Goal: Contribute content: Add original content to the website for others to see

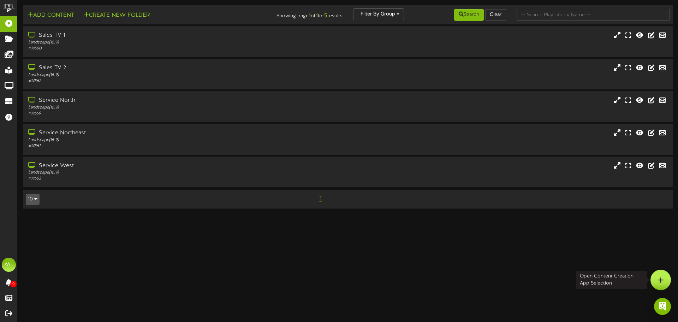
click at [668, 279] on div at bounding box center [660, 279] width 20 height 20
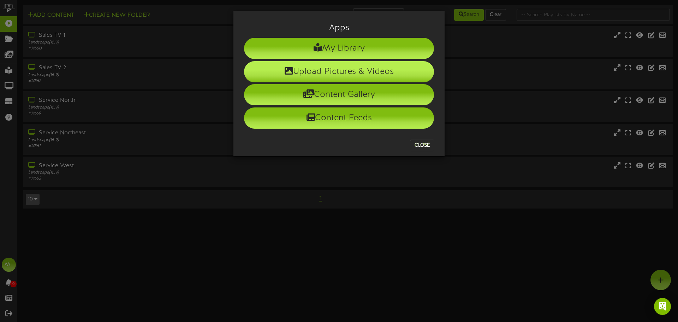
click at [337, 68] on li "Upload Pictures & Videos" at bounding box center [339, 71] width 190 height 21
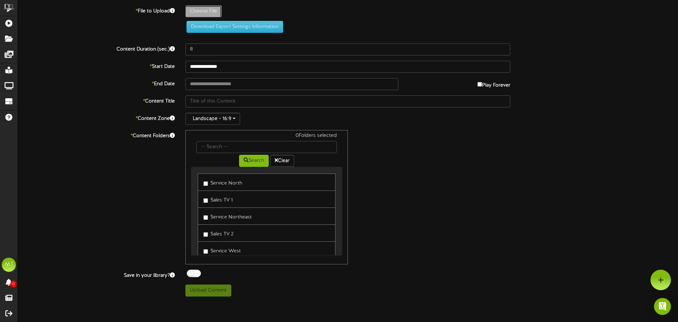
type input "**********"
type input "CongratulationsFabian1"
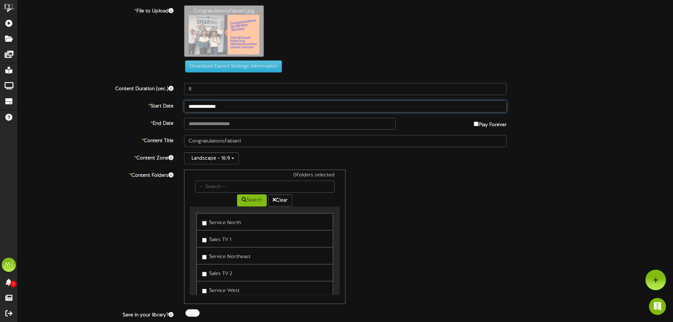
click at [255, 111] on input "**********" at bounding box center [345, 106] width 322 height 12
click at [428, 203] on div "0 Folders selected Search Clear Service North Sales TV 1 Service Northeast Sale…" at bounding box center [345, 236] width 333 height 134
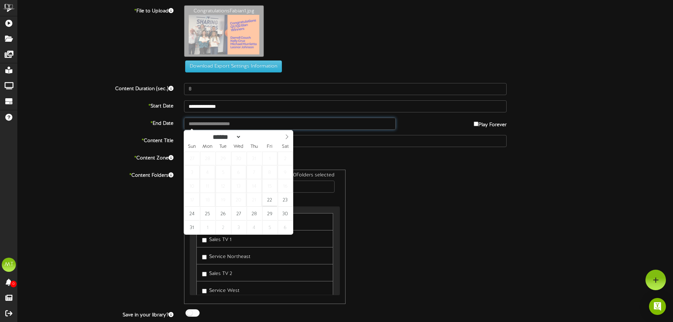
click at [247, 127] on input "text" at bounding box center [289, 124] width 211 height 12
type input "**********"
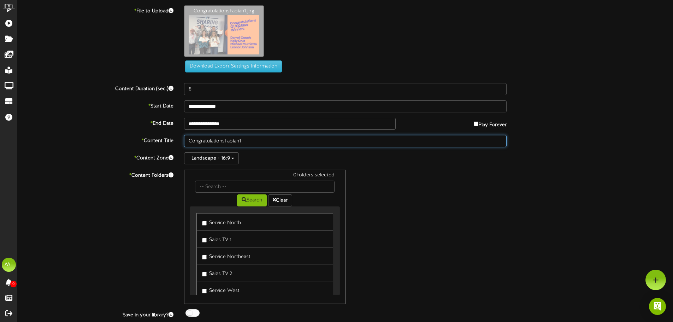
click at [247, 139] on input "CongratulationsFabian1" at bounding box center [345, 141] width 322 height 12
drag, startPoint x: 251, startPoint y: 141, endPoint x: 93, endPoint y: 143, distance: 158.9
click at [93, 144] on div "* Content Title CongratulationsFabian1" at bounding box center [345, 141] width 666 height 12
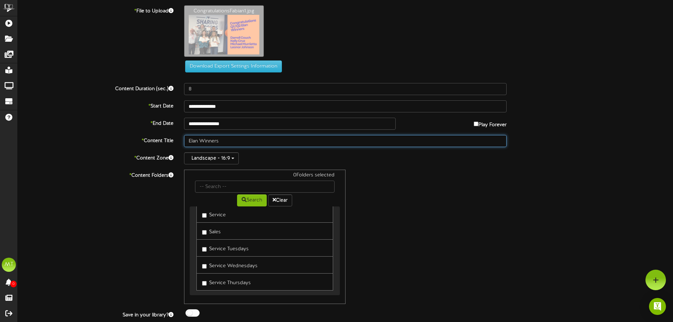
scroll to position [136, 0]
type input "Elan Winners"
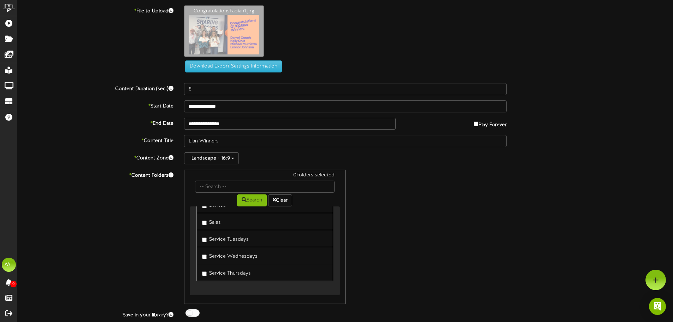
click at [206, 220] on label "Sales" at bounding box center [211, 221] width 19 height 10
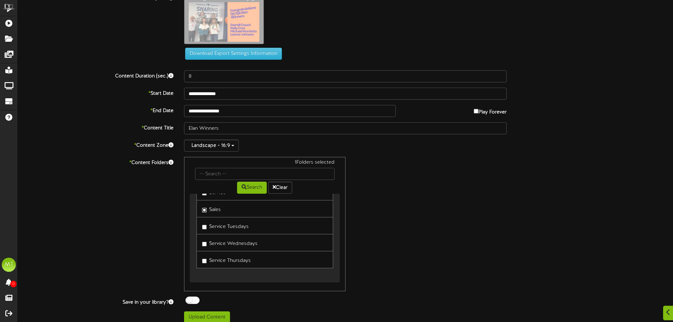
scroll to position [19, 0]
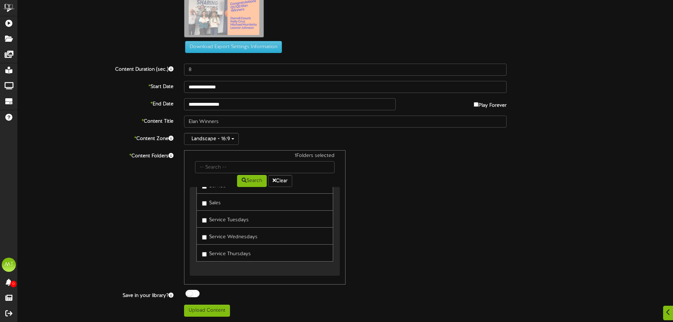
click at [193, 295] on div at bounding box center [192, 293] width 14 height 7
click at [202, 313] on button "Upload Content" at bounding box center [207, 310] width 46 height 12
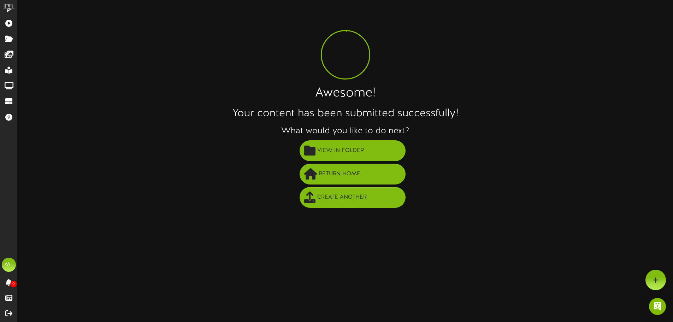
scroll to position [0, 0]
click at [338, 149] on span "View in Folder" at bounding box center [343, 151] width 50 height 12
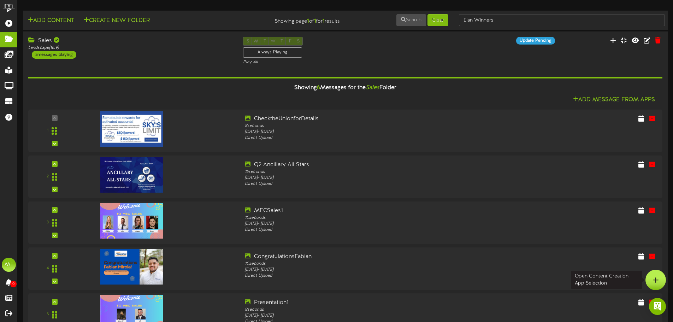
click at [657, 276] on icon at bounding box center [656, 279] width 6 height 6
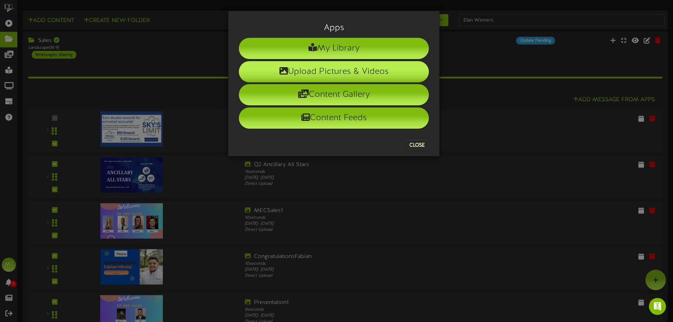
click at [338, 68] on li "Upload Pictures & Videos" at bounding box center [334, 71] width 190 height 21
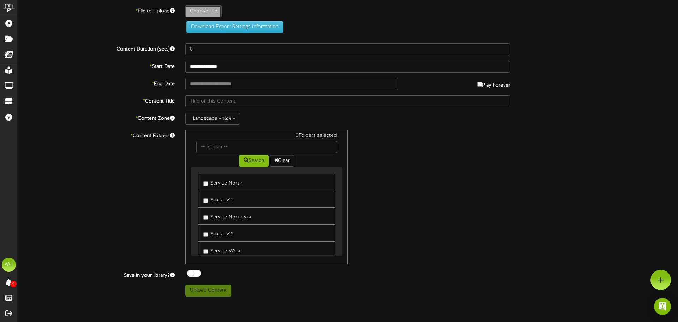
type input "**********"
type input "GIVE-A-THON"
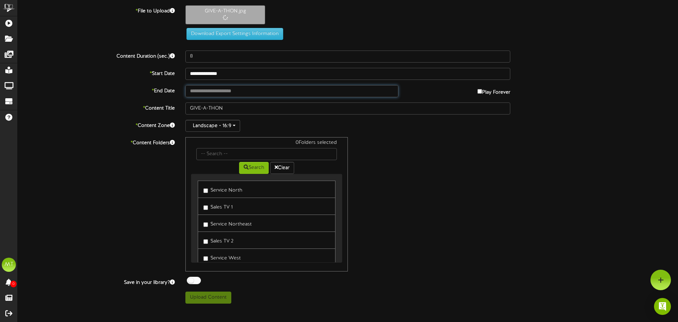
click at [231, 90] on input "text" at bounding box center [291, 91] width 213 height 12
type input "**********"
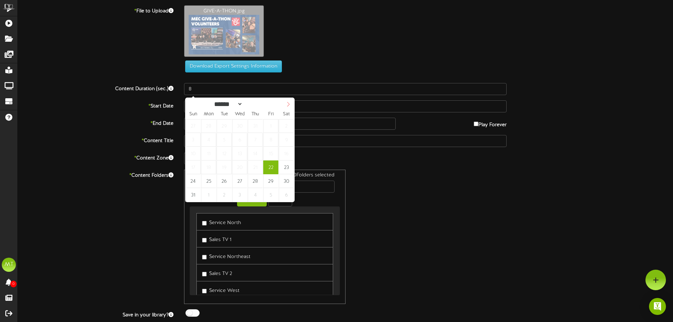
select select "*"
click at [285, 104] on span at bounding box center [288, 104] width 12 height 12
type input "**********"
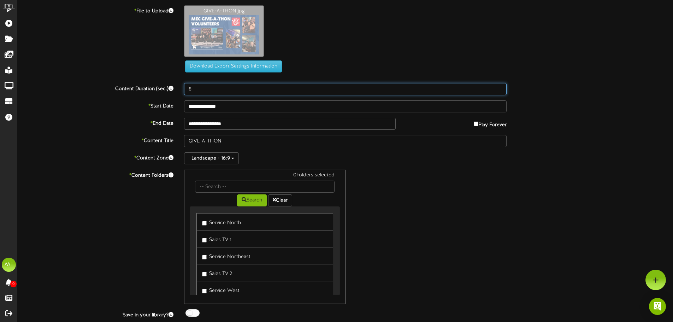
click at [205, 88] on input "8" at bounding box center [345, 89] width 322 height 12
type input "10"
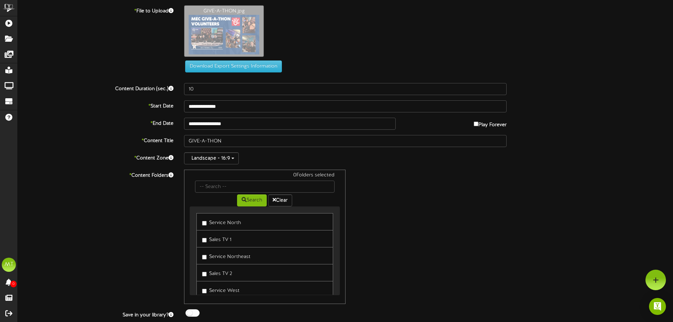
click at [434, 244] on div "0 Folders selected Search Clear Service North Sales TV 1 Service Northeast Sale…" at bounding box center [345, 236] width 333 height 134
click at [213, 252] on label "All MEC" at bounding box center [214, 253] width 25 height 10
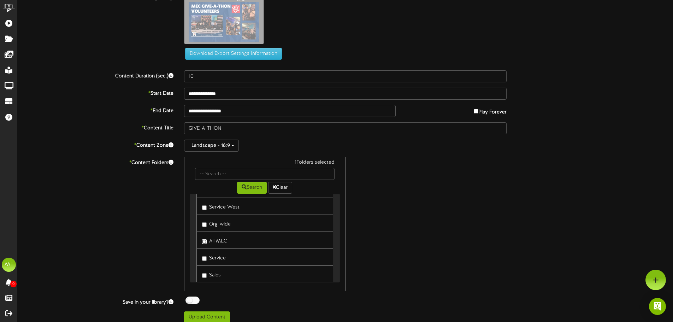
scroll to position [19, 0]
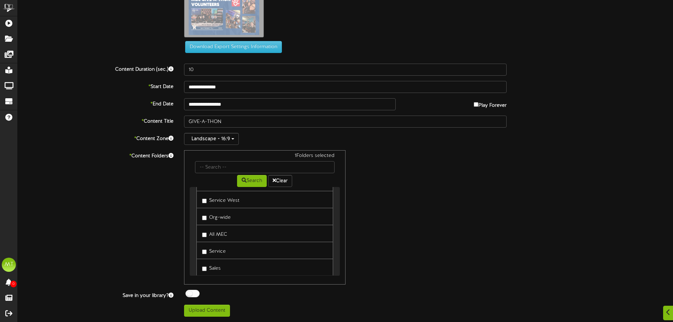
click at [186, 293] on div at bounding box center [192, 293] width 14 height 7
click at [213, 311] on button "Upload Content" at bounding box center [207, 310] width 46 height 12
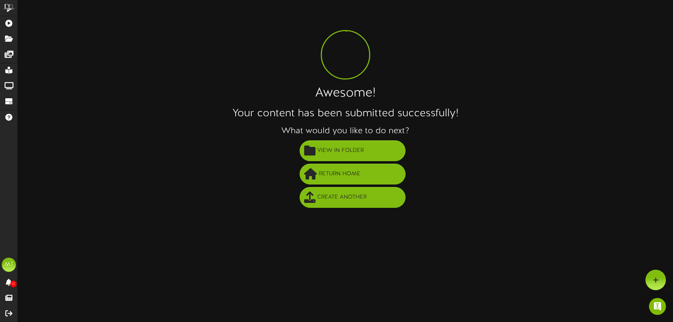
scroll to position [0, 0]
click at [341, 144] on button "View in Folder" at bounding box center [355, 150] width 106 height 21
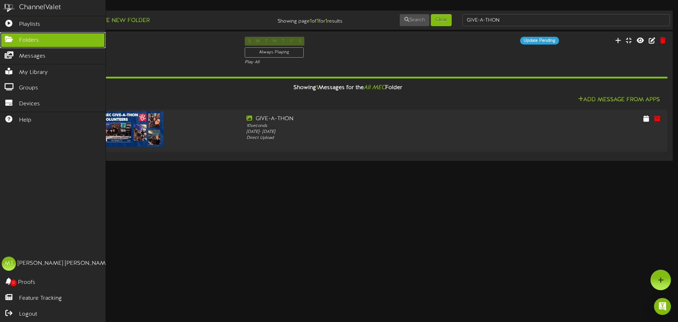
click at [24, 41] on span "Folders" at bounding box center [29, 40] width 20 height 8
click at [20, 6] on div "ChannelValet" at bounding box center [40, 7] width 42 height 10
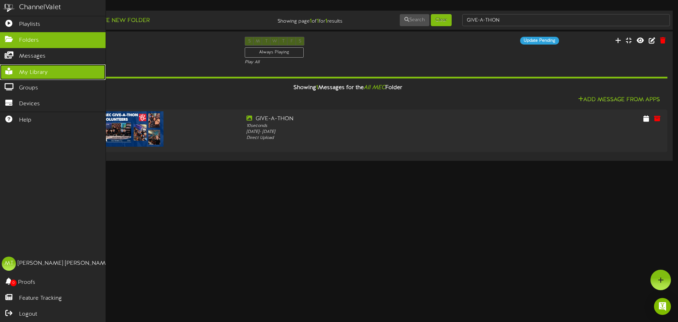
click at [45, 71] on span "My Library" at bounding box center [33, 73] width 29 height 8
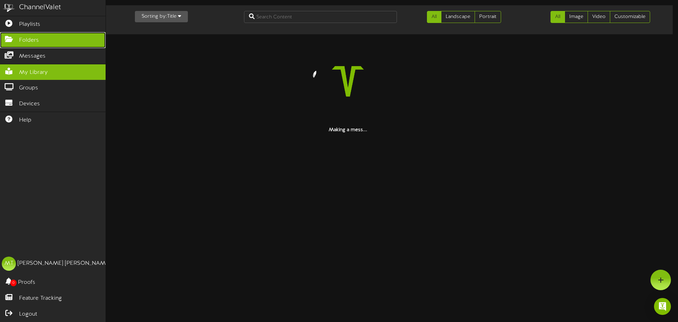
click at [35, 43] on span "Folders" at bounding box center [29, 40] width 20 height 8
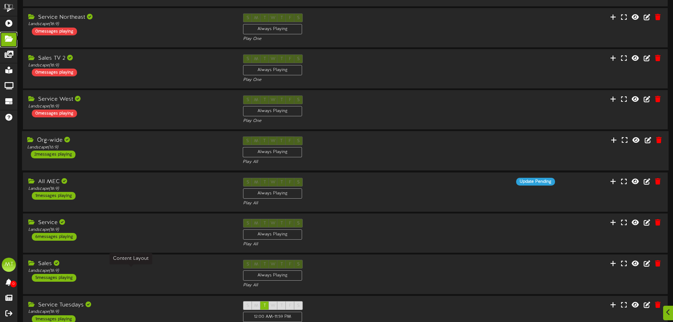
scroll to position [106, 0]
click at [61, 157] on div "2 messages playing" at bounding box center [53, 154] width 44 height 8
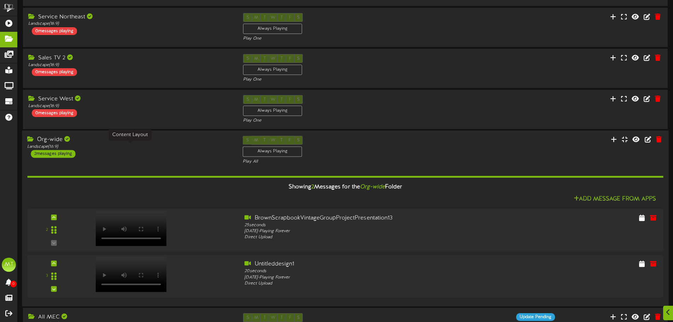
click at [109, 145] on div "Landscape ( 16:9 )" at bounding box center [129, 147] width 205 height 6
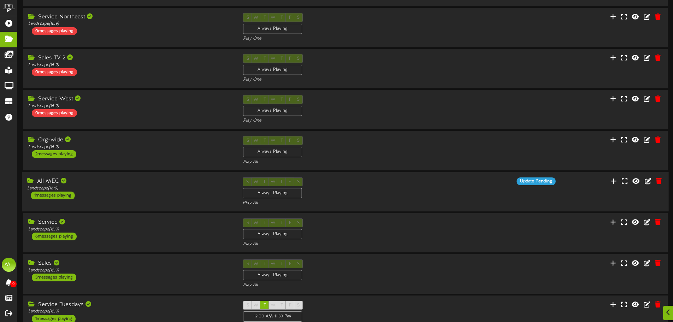
click at [116, 201] on div "All MEC Landscape ( 16:9 ) 1 messages playing S M T W T F S Always Playing Play…" at bounding box center [345, 191] width 646 height 29
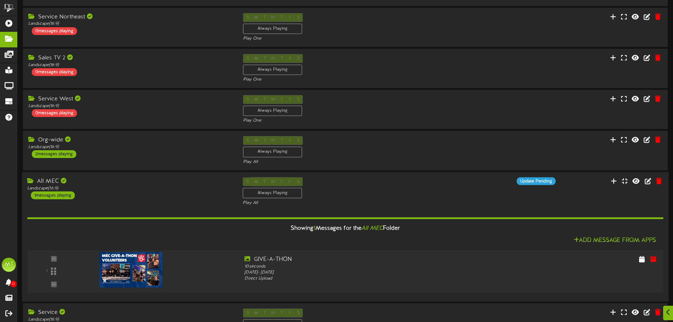
click at [116, 199] on div "All MEC Landscape ( 16:9 ) 1 messages playing" at bounding box center [129, 188] width 215 height 22
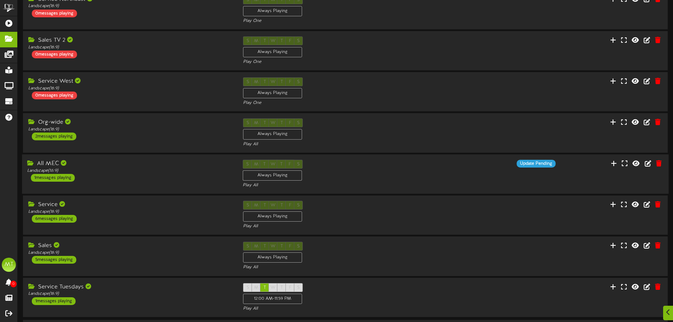
scroll to position [141, 0]
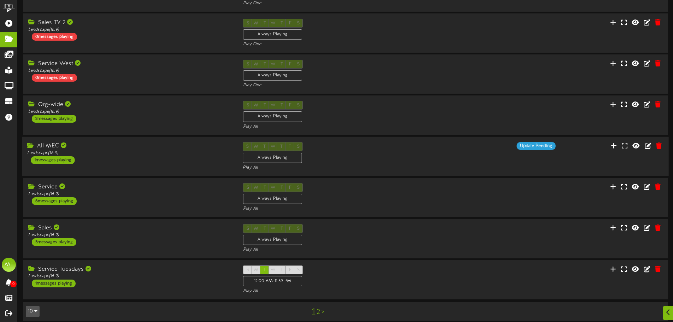
click at [128, 139] on div "All MEC Landscape ( 16:9 ) 1 messages playing S M T W T F S Always Playing" at bounding box center [345, 157] width 646 height 40
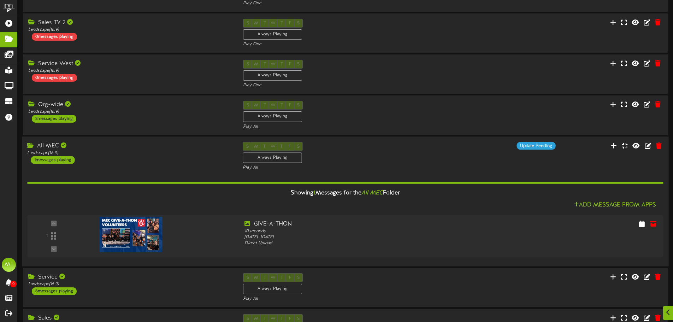
click at [129, 157] on div "All MEC Landscape ( 16:9 ) 1 messages playing" at bounding box center [129, 153] width 215 height 22
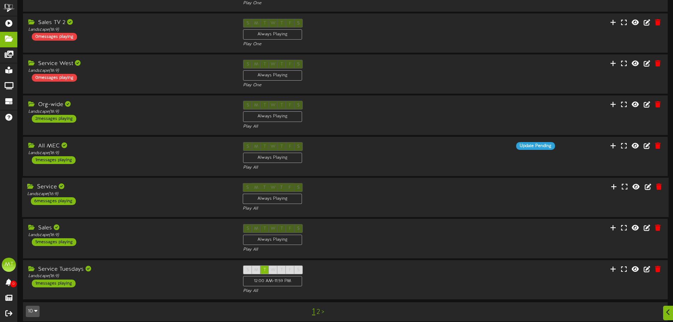
click at [116, 204] on div "Service Landscape ( 16:9 ) 6 messages playing" at bounding box center [129, 194] width 215 height 22
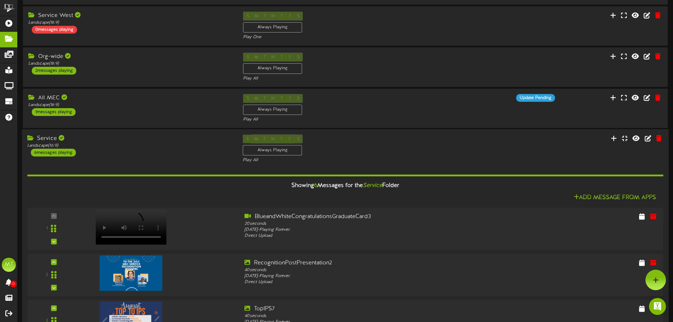
scroll to position [177, 0]
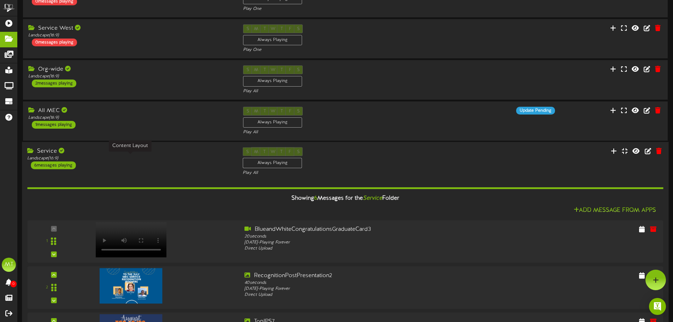
click at [142, 159] on div "Landscape ( 16:9 )" at bounding box center [129, 158] width 205 height 6
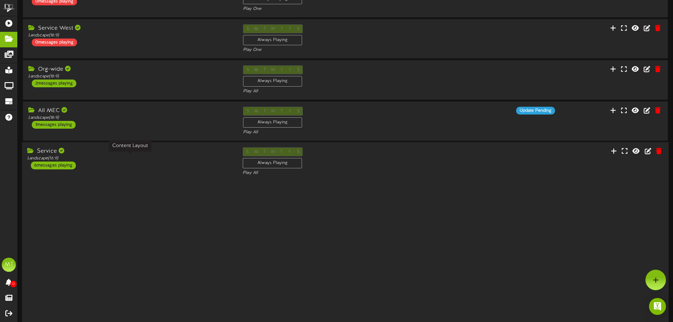
scroll to position [148, 0]
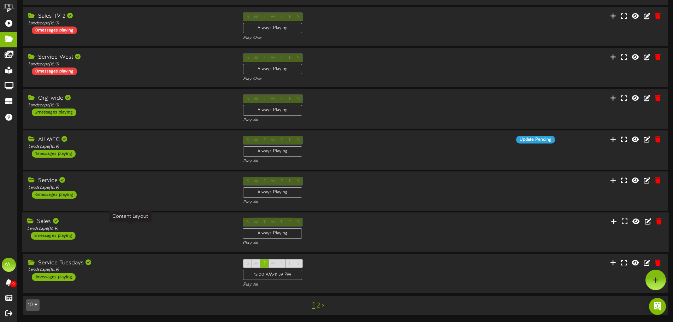
click at [132, 226] on div "Landscape ( 16:9 )" at bounding box center [129, 229] width 205 height 6
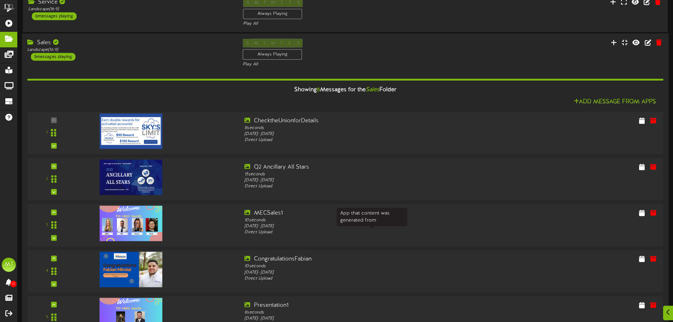
scroll to position [361, 0]
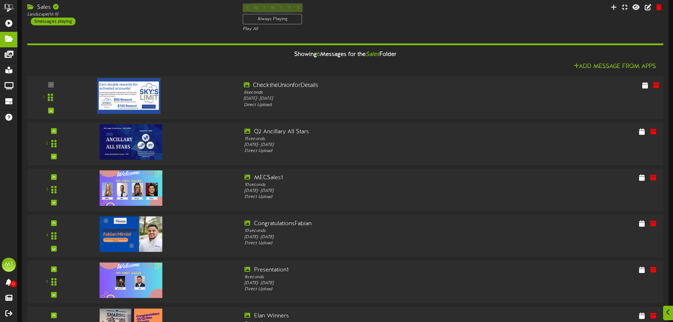
click at [111, 93] on img at bounding box center [129, 96] width 64 height 36
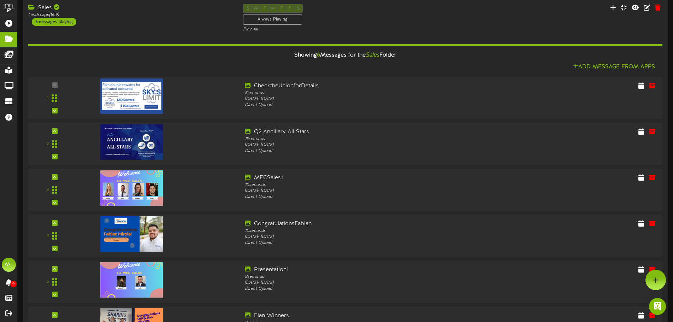
scroll to position [0, 0]
